Goal: Task Accomplishment & Management: Use online tool/utility

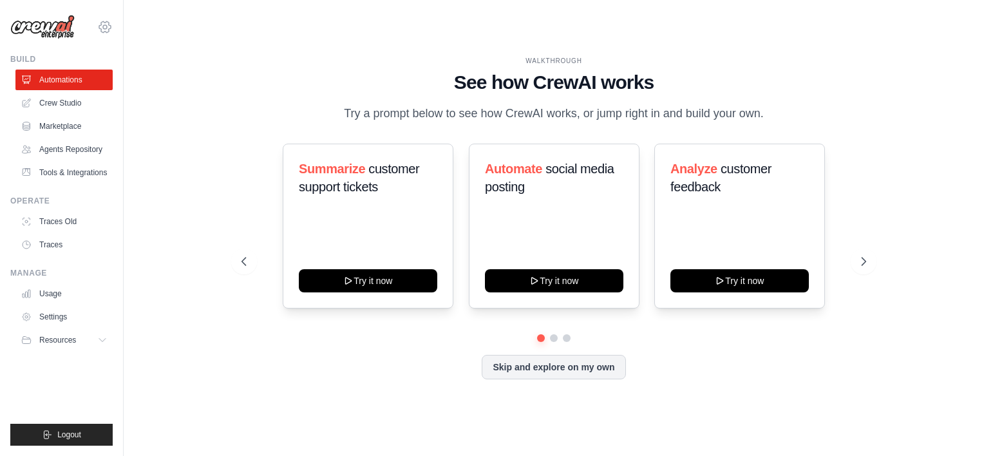
click at [105, 26] on icon at bounding box center [104, 26] width 15 height 15
click at [53, 25] on img at bounding box center [42, 27] width 64 height 24
click at [54, 32] on img at bounding box center [42, 27] width 64 height 24
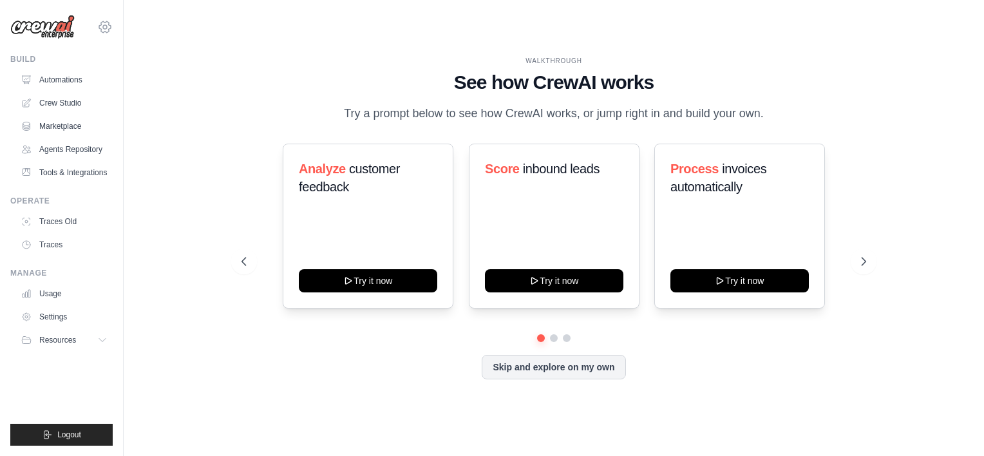
click at [107, 28] on icon at bounding box center [105, 27] width 4 height 4
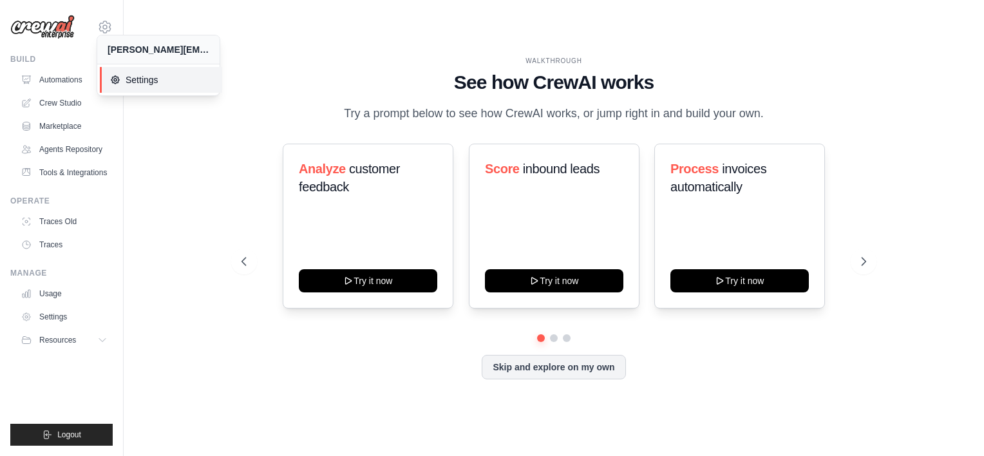
click at [137, 79] on span "Settings" at bounding box center [161, 79] width 102 height 13
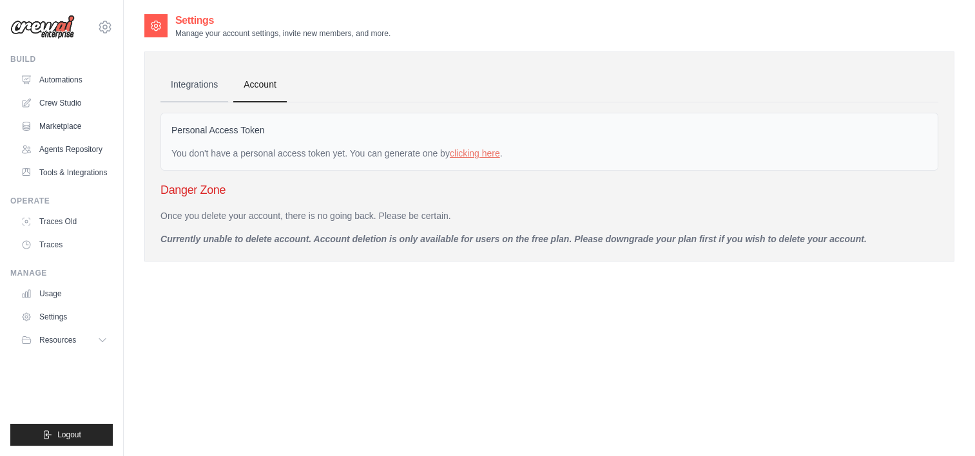
click at [209, 77] on link "Integrations" at bounding box center [194, 85] width 68 height 35
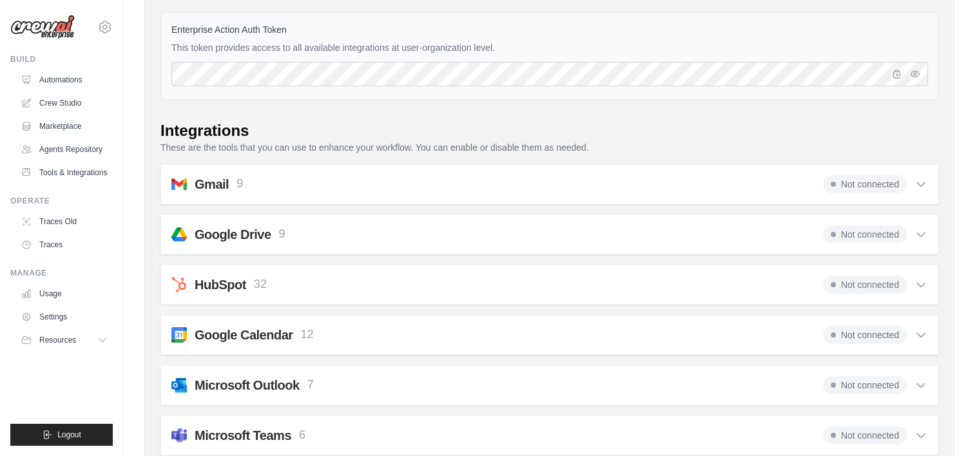
scroll to position [193, 0]
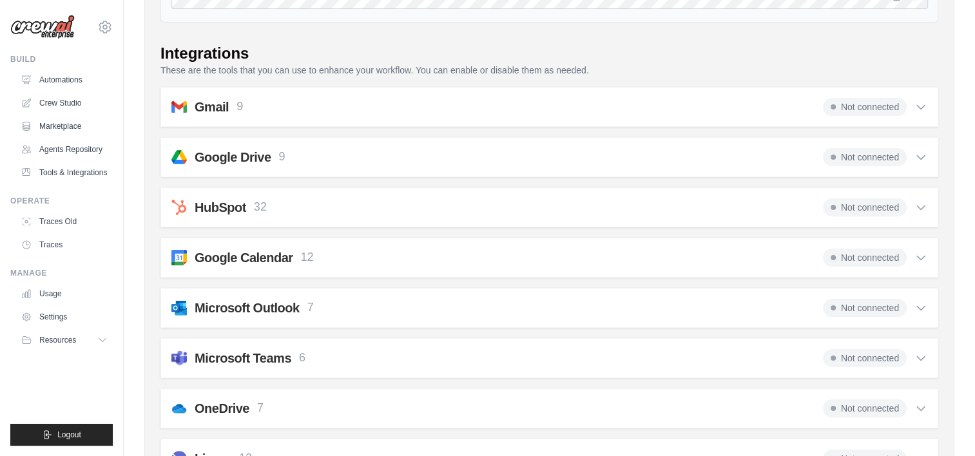
click at [69, 28] on img at bounding box center [42, 27] width 64 height 24
click at [112, 27] on icon at bounding box center [104, 26] width 15 height 15
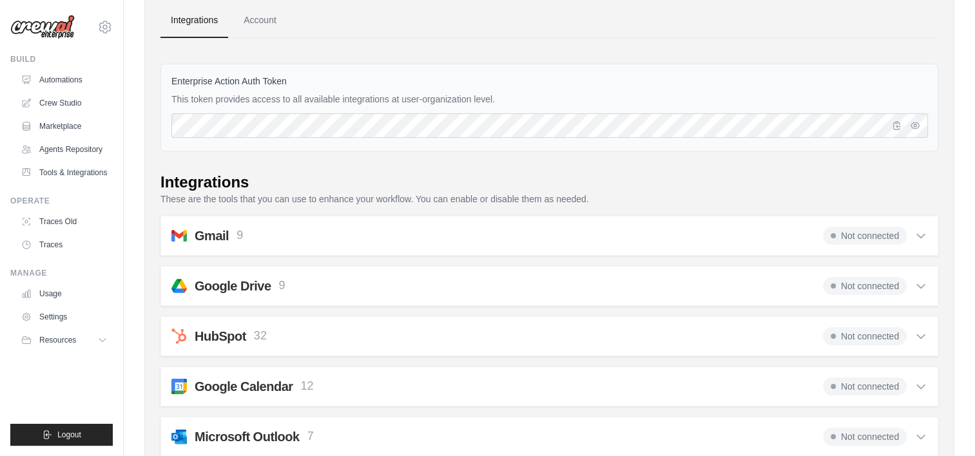
scroll to position [0, 0]
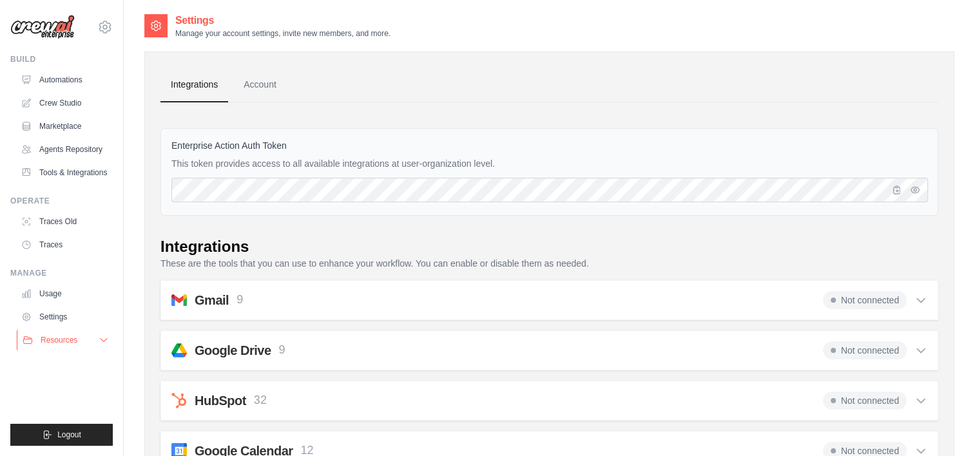
click at [105, 339] on icon at bounding box center [104, 340] width 10 height 10
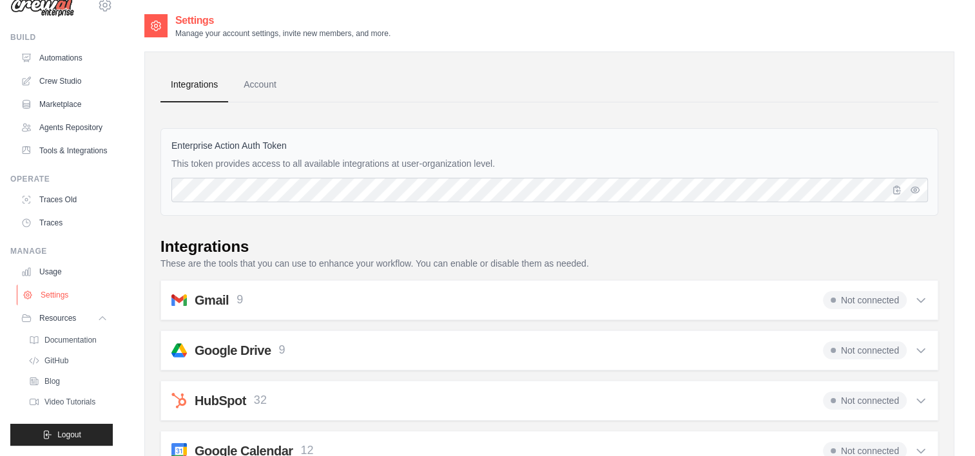
scroll to position [42, 0]
click at [79, 320] on button "Resources" at bounding box center [65, 318] width 97 height 21
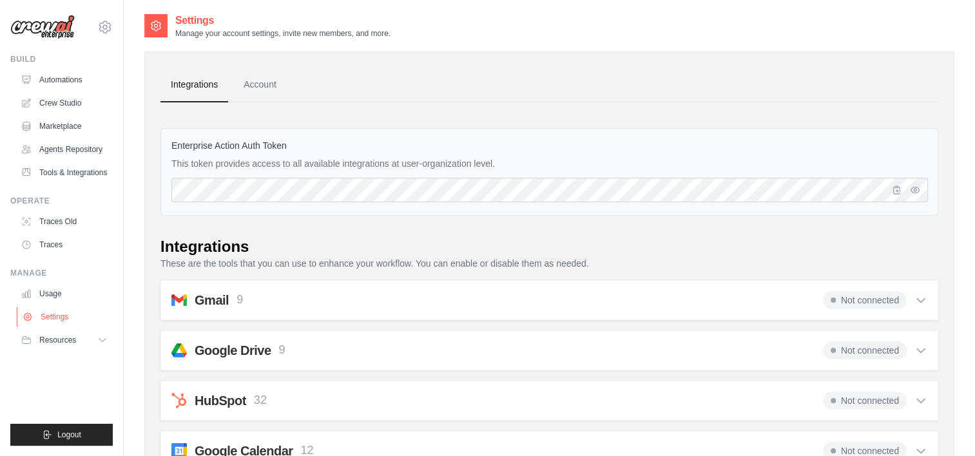
click at [57, 317] on link "Settings" at bounding box center [65, 317] width 97 height 21
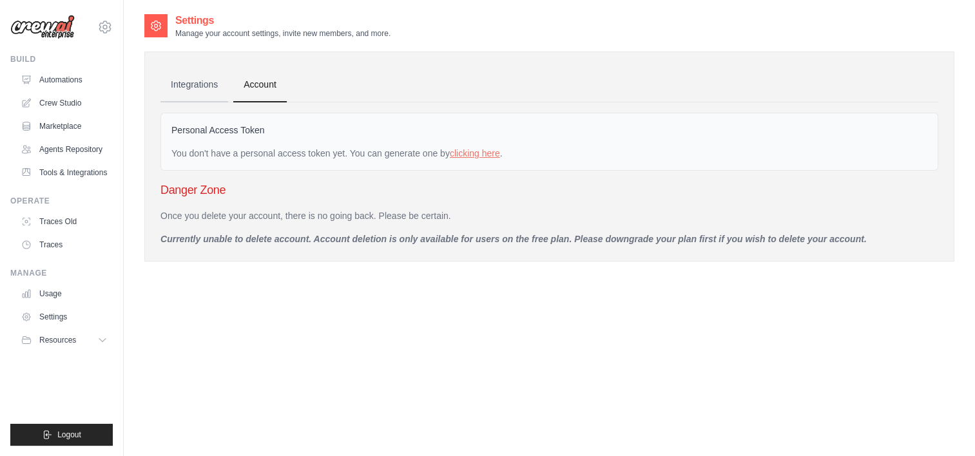
click at [201, 85] on link "Integrations" at bounding box center [194, 85] width 68 height 35
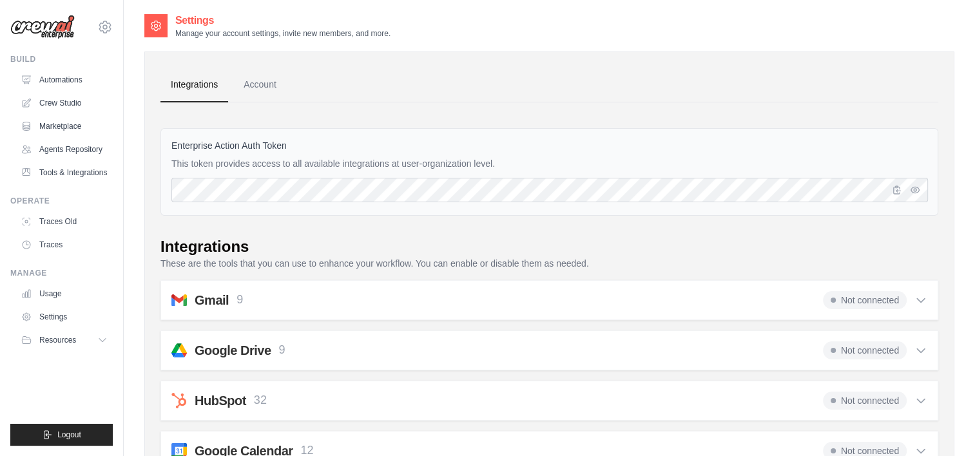
click at [61, 30] on img at bounding box center [42, 27] width 64 height 24
click at [106, 27] on icon at bounding box center [104, 26] width 15 height 15
click at [64, 102] on link "Crew Studio" at bounding box center [65, 103] width 97 height 21
